Goal: Transaction & Acquisition: Purchase product/service

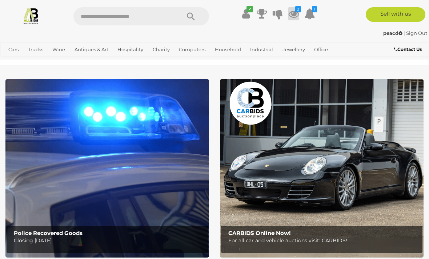
click at [295, 10] on icon "2" at bounding box center [298, 9] width 6 height 6
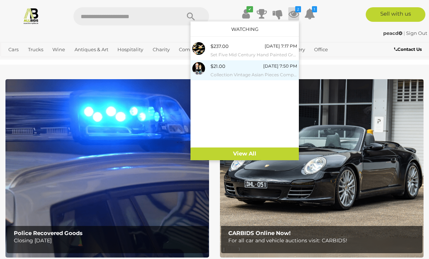
click at [252, 79] on link "$21.00 Today 7:50 PM Collection Vintage Asian Pieces Comprising Set Four Cloiso…" at bounding box center [244, 70] width 108 height 20
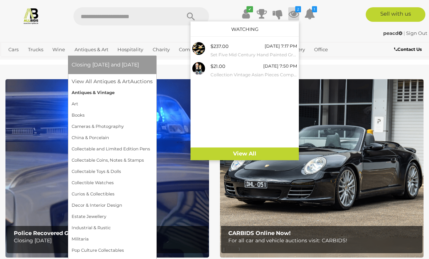
click at [106, 88] on link "Antiques & Vintage" at bounding box center [112, 92] width 81 height 11
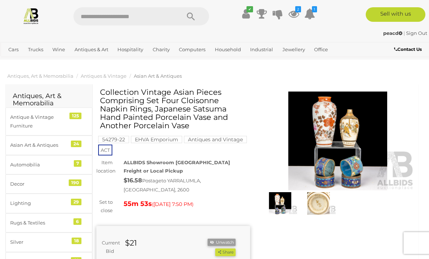
click at [337, 123] on img at bounding box center [338, 141] width 154 height 99
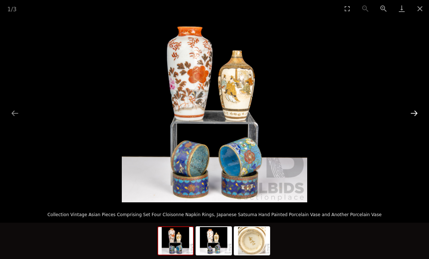
click at [414, 111] on button "Next slide" at bounding box center [413, 113] width 15 height 14
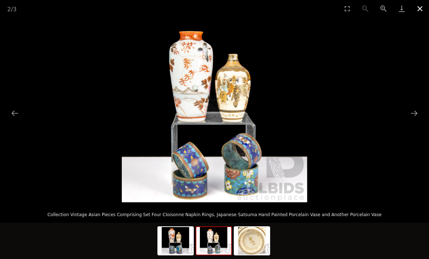
click at [415, 10] on button "Close gallery" at bounding box center [419, 8] width 18 height 17
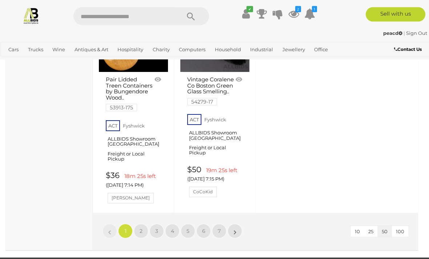
scroll to position [2766, 0]
click at [231, 224] on link "»" at bounding box center [234, 231] width 15 height 15
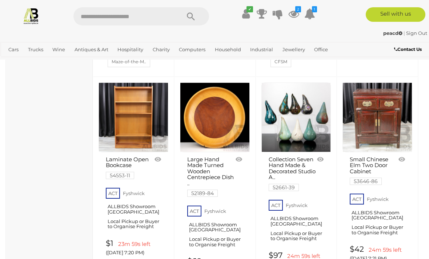
scroll to position [533, 0]
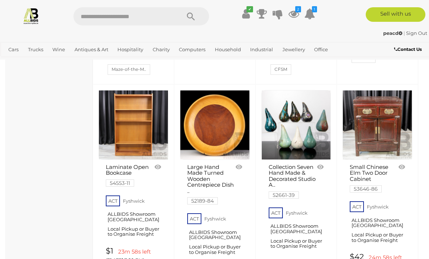
click at [384, 125] on link at bounding box center [377, 125] width 70 height 70
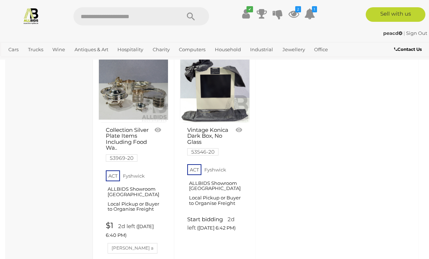
scroll to position [2791, 0]
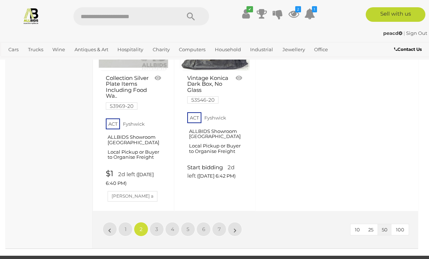
click at [399, 227] on span "100" at bounding box center [399, 230] width 8 height 6
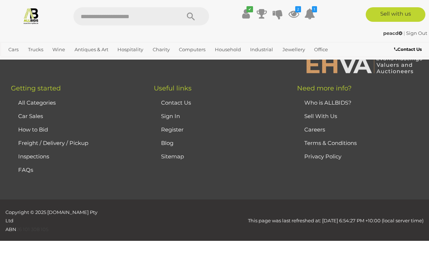
scroll to position [106, 0]
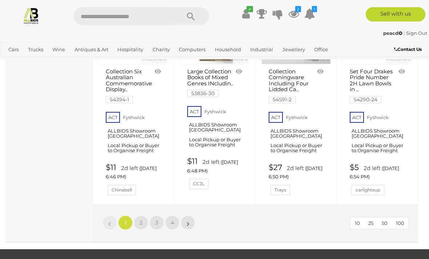
scroll to position [5377, 0]
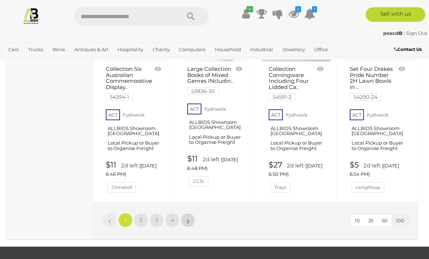
click at [186, 213] on link "»" at bounding box center [187, 220] width 15 height 15
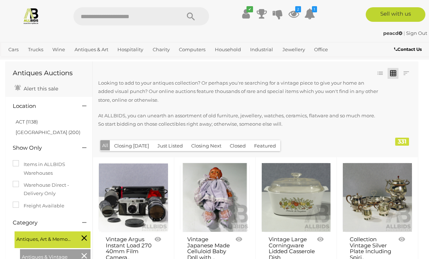
scroll to position [46, 0]
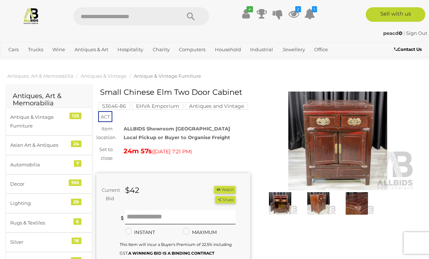
click at [361, 163] on img at bounding box center [338, 141] width 154 height 99
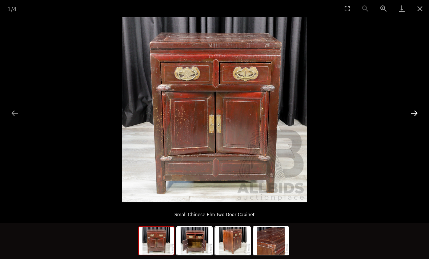
click at [413, 113] on button "Next slide" at bounding box center [413, 113] width 15 height 14
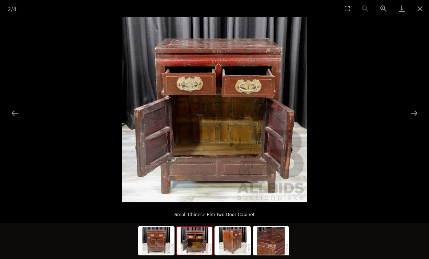
click at [404, 108] on picture at bounding box center [214, 109] width 429 height 185
